Goal: Transaction & Acquisition: Purchase product/service

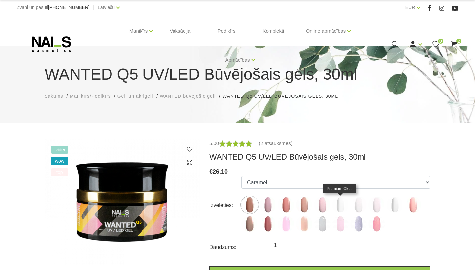
click at [342, 209] on img at bounding box center [340, 205] width 16 height 16
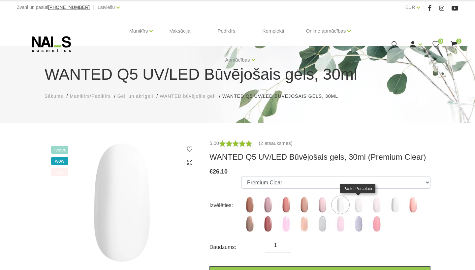
click at [358, 205] on img at bounding box center [358, 205] width 16 height 16
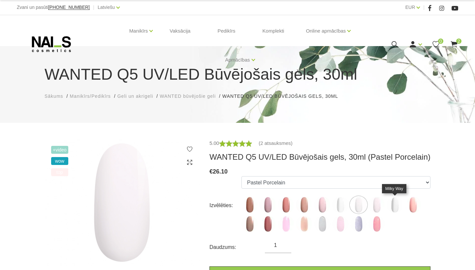
click at [395, 205] on img at bounding box center [394, 205] width 16 height 16
select select "5851"
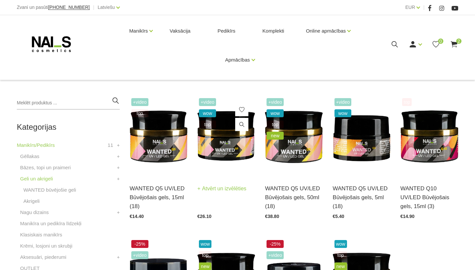
scroll to position [107, 0]
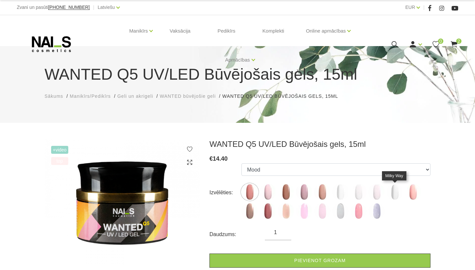
click at [394, 193] on img at bounding box center [394, 192] width 16 height 16
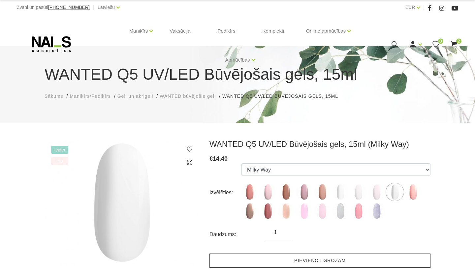
click at [299, 261] on link "Pievienot grozam" at bounding box center [319, 261] width 221 height 14
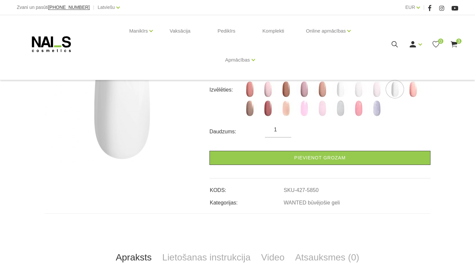
scroll to position [103, 0]
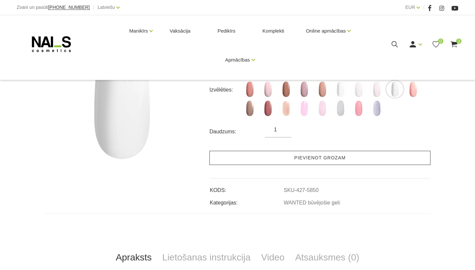
click at [293, 157] on link "Pievienot grozam" at bounding box center [319, 158] width 221 height 14
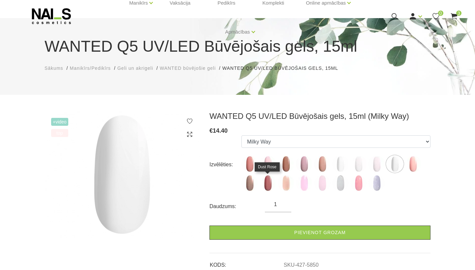
scroll to position [19, 0]
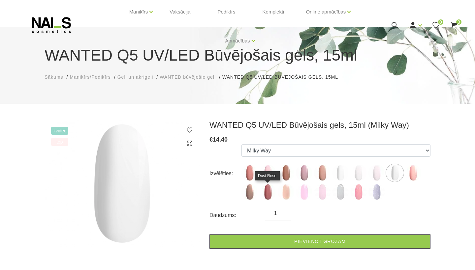
click at [267, 194] on img at bounding box center [267, 192] width 16 height 16
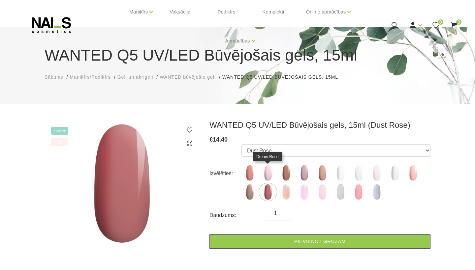
click at [268, 175] on img at bounding box center [267, 173] width 16 height 16
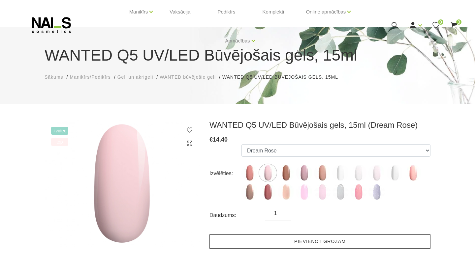
click at [301, 241] on link "Pievienot grozam" at bounding box center [319, 242] width 221 height 14
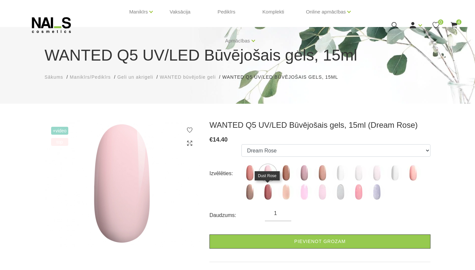
click at [266, 191] on img at bounding box center [267, 192] width 16 height 16
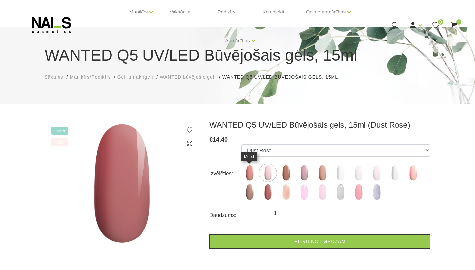
click at [253, 175] on img at bounding box center [249, 173] width 16 height 16
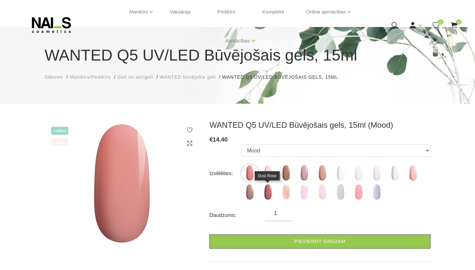
click at [265, 193] on img at bounding box center [267, 192] width 16 height 16
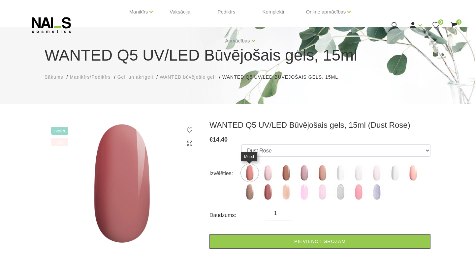
click at [244, 168] on img at bounding box center [249, 173] width 16 height 16
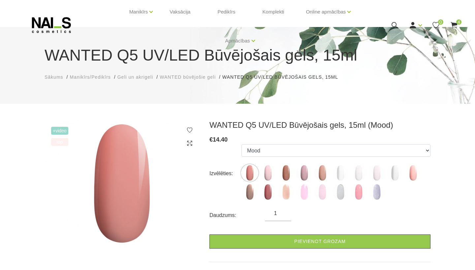
click at [247, 169] on img at bounding box center [249, 173] width 16 height 16
click at [303, 175] on img at bounding box center [304, 173] width 16 height 16
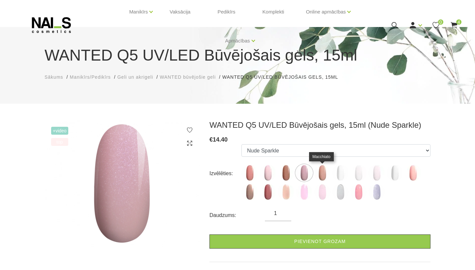
click at [316, 175] on img at bounding box center [322, 173] width 16 height 16
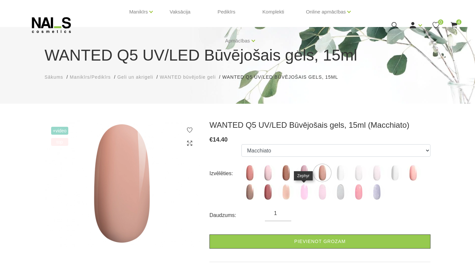
click at [309, 193] on img at bounding box center [304, 192] width 16 height 16
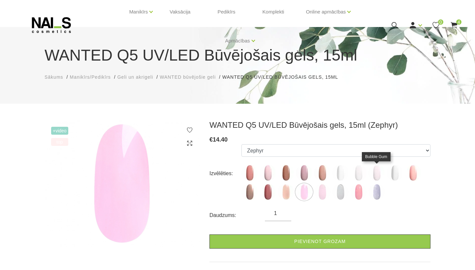
click at [376, 176] on img at bounding box center [376, 173] width 16 height 16
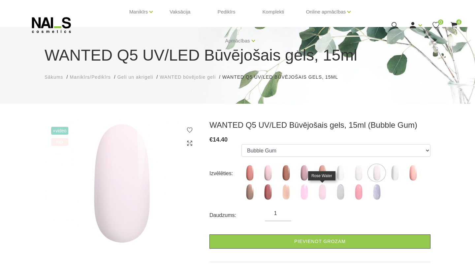
click at [319, 194] on img at bounding box center [322, 192] width 16 height 16
select select "6428"
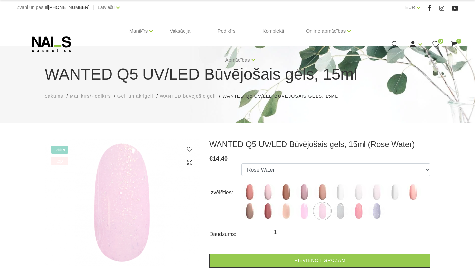
scroll to position [0, 0]
click at [455, 43] on use at bounding box center [453, 44] width 7 height 6
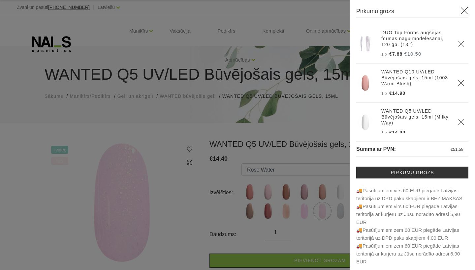
click at [460, 44] on icon "Delete" at bounding box center [461, 44] width 7 height 7
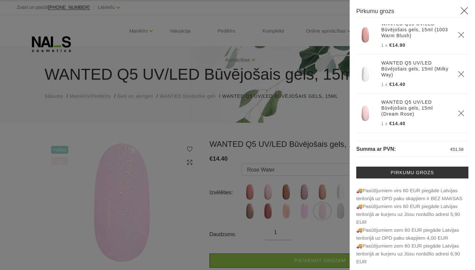
scroll to position [8, 0]
click at [460, 112] on icon "Delete" at bounding box center [461, 114] width 7 height 7
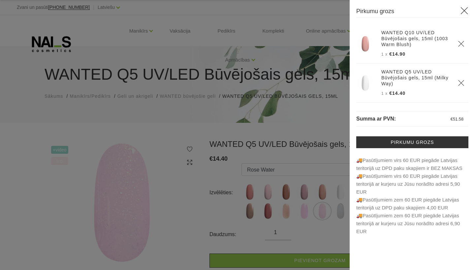
scroll to position [0, 0]
click at [355, 29] on div "Pirkumu grozs WANTED Q10 UV/LED Būvējošais gels, 15ml (1003 Warm Blush) 1 x €14…" at bounding box center [411, 135] width 125 height 270
click at [314, 48] on div at bounding box center [237, 135] width 475 height 270
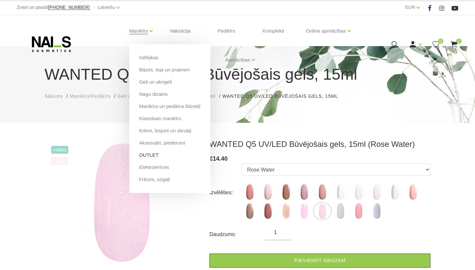
click at [144, 153] on link "OUTLET" at bounding box center [148, 155] width 19 height 7
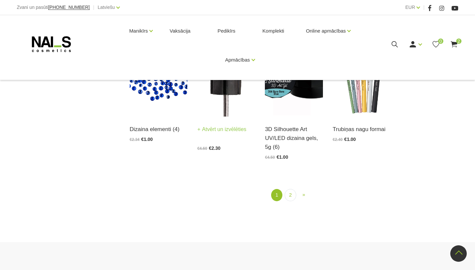
scroll to position [748, 0]
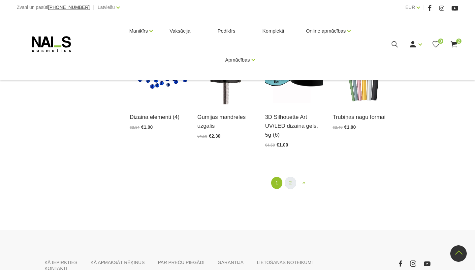
click at [288, 182] on link "2" at bounding box center [289, 183] width 11 height 12
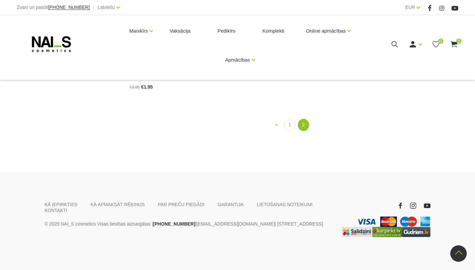
scroll to position [488, 0]
